Goal: Information Seeking & Learning: Learn about a topic

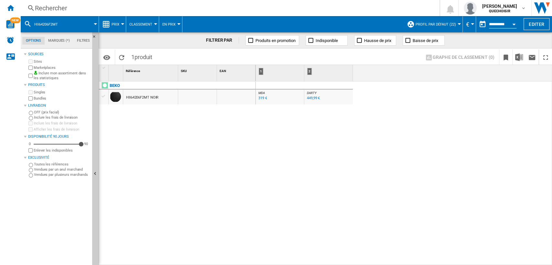
click at [142, 24] on span "Classement" at bounding box center [140, 24] width 23 height 4
click at [244, 123] on md-backdrop at bounding box center [276, 132] width 552 height 265
click at [140, 97] on div "HII64206F2MT NOIR" at bounding box center [142, 97] width 32 height 15
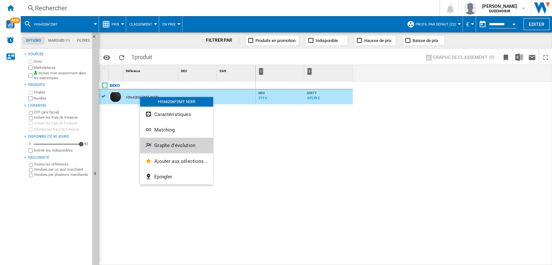
click at [172, 141] on button "Graphe d'évolution" at bounding box center [176, 146] width 73 height 16
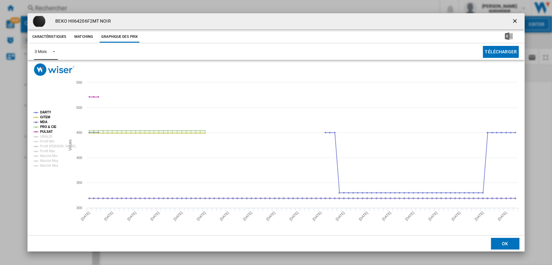
click at [45, 54] on div "3 Mois" at bounding box center [41, 51] width 12 height 5
click at [44, 66] on div "6 Mois" at bounding box center [41, 68] width 12 height 6
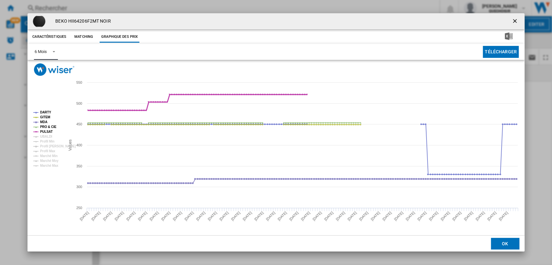
click at [49, 131] on tspan "PULSAT" at bounding box center [46, 132] width 13 height 4
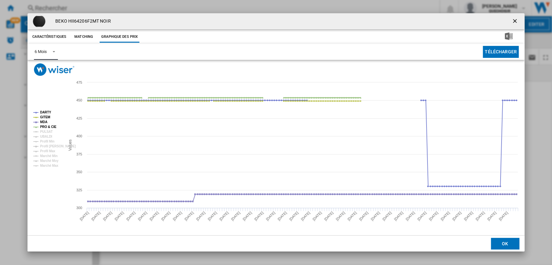
click at [48, 127] on tspan "PRO & CIE" at bounding box center [48, 127] width 16 height 4
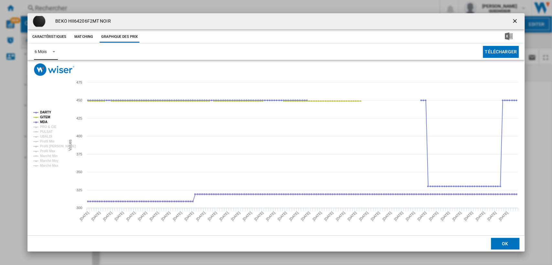
click at [48, 127] on tspan "PRO & CIE" at bounding box center [48, 127] width 16 height 4
click at [44, 122] on tspan "MDA" at bounding box center [43, 122] width 7 height 4
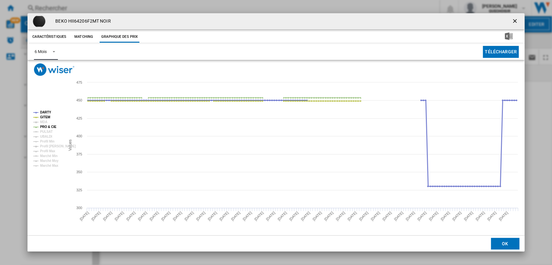
click at [47, 113] on tspan "DARTY" at bounding box center [45, 113] width 11 height 4
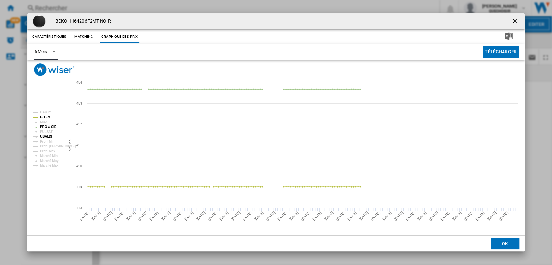
click at [45, 135] on tspan "UBALDI" at bounding box center [46, 137] width 12 height 4
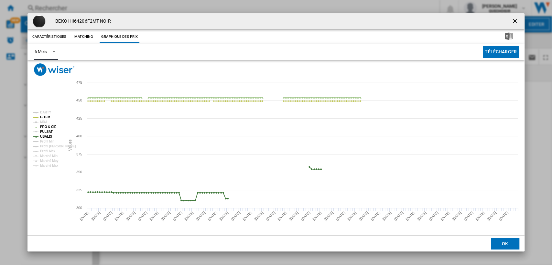
click at [44, 132] on tspan "PULSAT" at bounding box center [46, 132] width 13 height 4
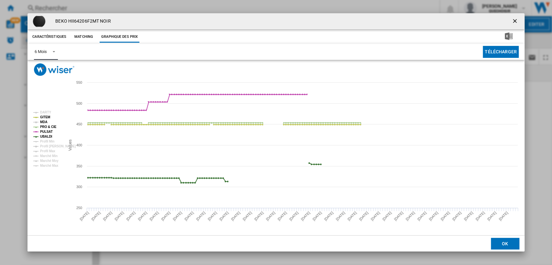
click at [42, 121] on tspan "MDA" at bounding box center [43, 122] width 7 height 4
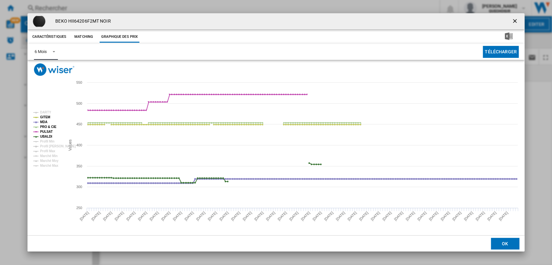
click at [42, 121] on tspan "MDA" at bounding box center [43, 122] width 7 height 4
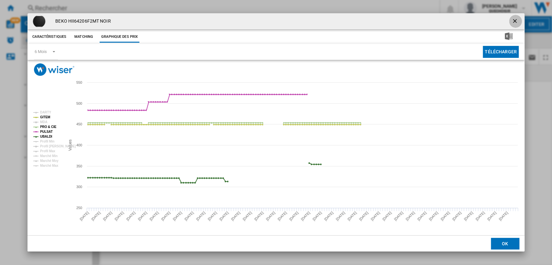
click at [513, 20] on ng-md-icon "getI18NText('BUTTONS.CLOSE_DIALOG')" at bounding box center [516, 22] width 8 height 8
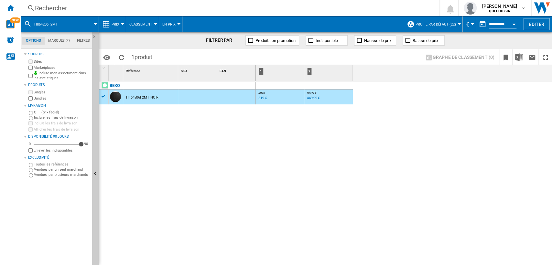
click at [263, 97] on div "319 €" at bounding box center [262, 98] width 9 height 4
click at [158, 8] on div "Rechercher" at bounding box center [229, 8] width 388 height 9
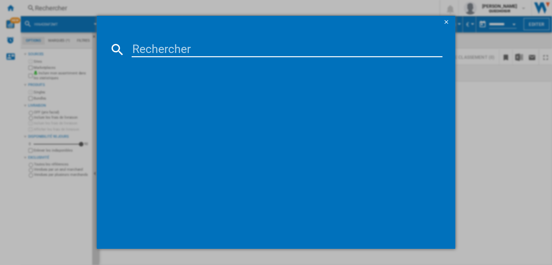
click at [211, 45] on input at bounding box center [287, 50] width 311 height 16
paste input "HII63200MTB"
type input "HII63200"
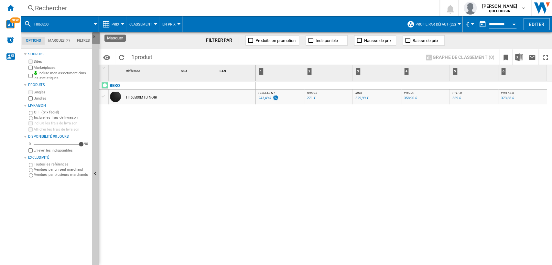
click at [93, 35] on ng-md-icon "Masquer" at bounding box center [96, 39] width 8 height 8
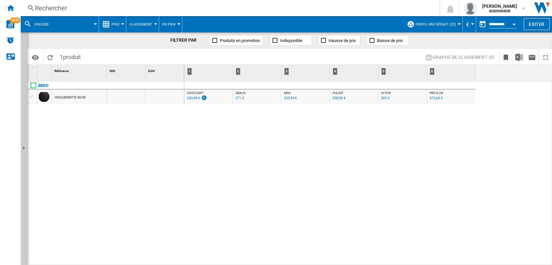
click at [385, 99] on div "369 €" at bounding box center [385, 98] width 9 height 4
